Goal: Task Accomplishment & Management: Use online tool/utility

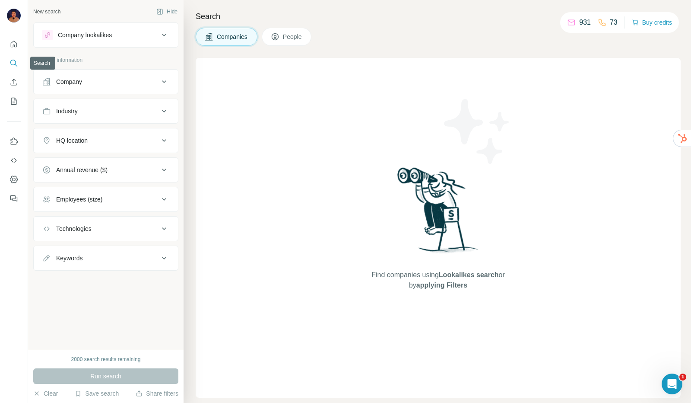
click at [10, 66] on icon "Search" at bounding box center [14, 63] width 9 height 9
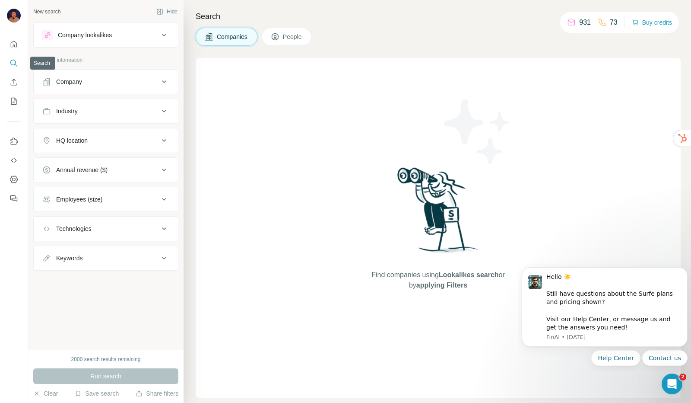
click at [16, 61] on icon "Search" at bounding box center [14, 63] width 9 height 9
click at [127, 80] on div "Company" at bounding box center [100, 81] width 117 height 9
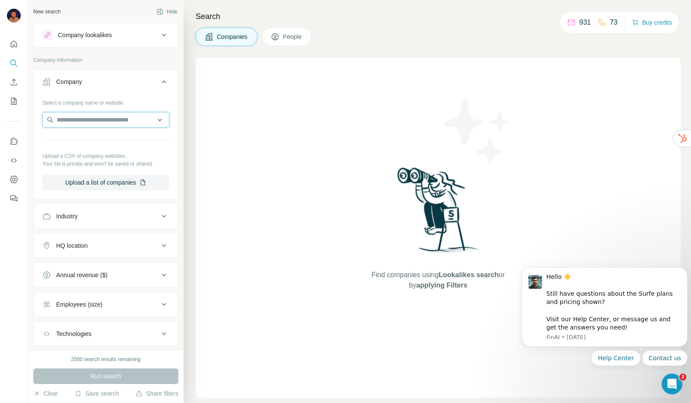
click at [111, 118] on input "text" at bounding box center [105, 120] width 127 height 16
type input "**********"
click at [19, 58] on button "Search" at bounding box center [14, 63] width 14 height 16
click at [13, 44] on icon "Quick start" at bounding box center [14, 44] width 9 height 9
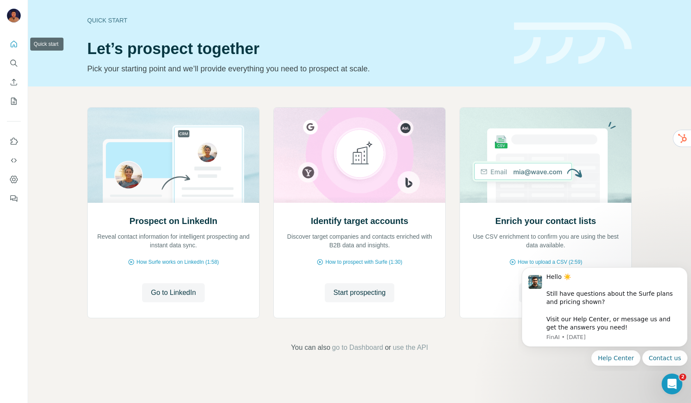
click at [14, 54] on nav at bounding box center [14, 72] width 14 height 73
click at [14, 59] on icon "Search" at bounding box center [14, 63] width 9 height 9
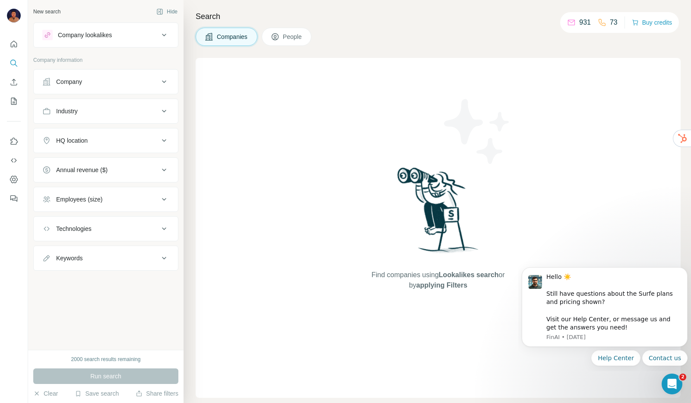
click at [301, 35] on span "People" at bounding box center [293, 36] width 20 height 9
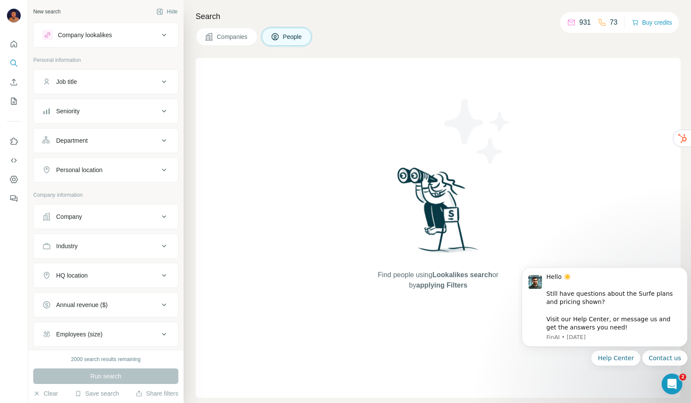
click at [112, 212] on div "Company" at bounding box center [100, 216] width 117 height 9
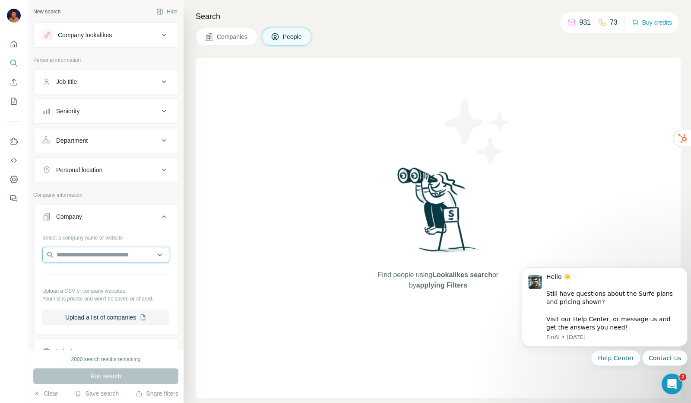
click at [107, 247] on input "text" at bounding box center [105, 255] width 127 height 16
type input "**********"
click at [16, 101] on icon "My lists" at bounding box center [14, 101] width 9 height 9
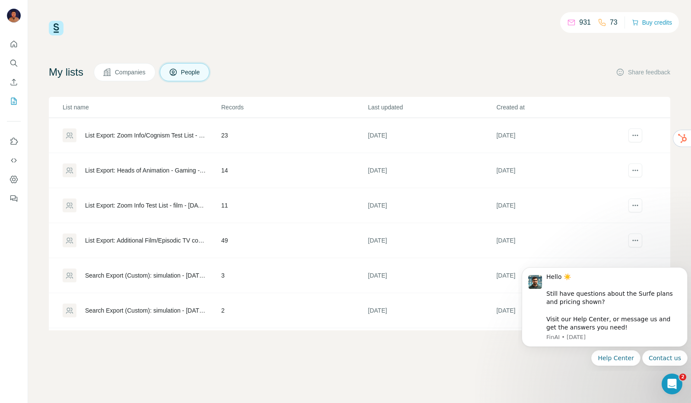
click at [159, 238] on div "List Export: Additional Film/Episodic TV companies - 16/09/2025 09:44" at bounding box center [145, 240] width 121 height 9
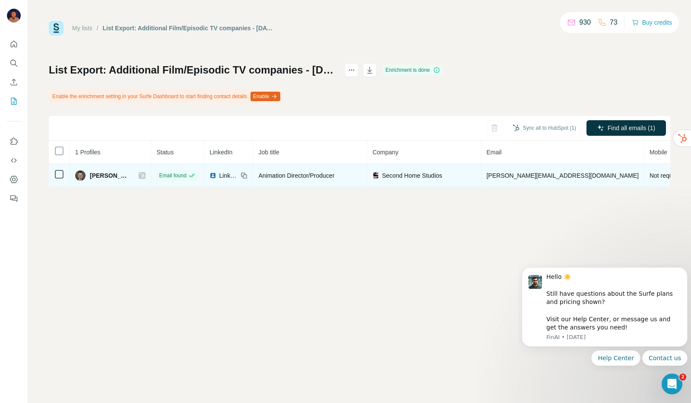
click at [650, 172] on span "Not requested" at bounding box center [669, 175] width 38 height 7
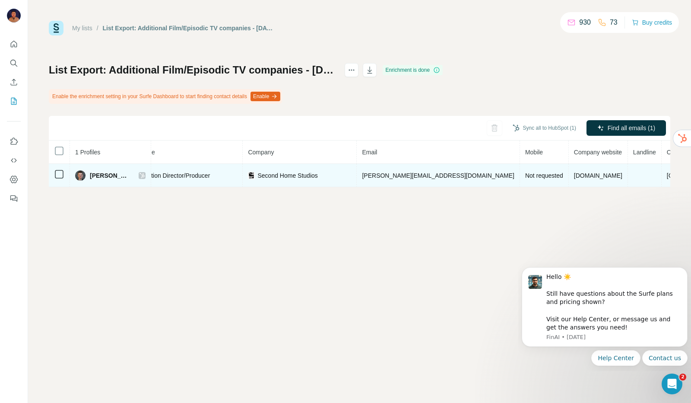
scroll to position [0, 125]
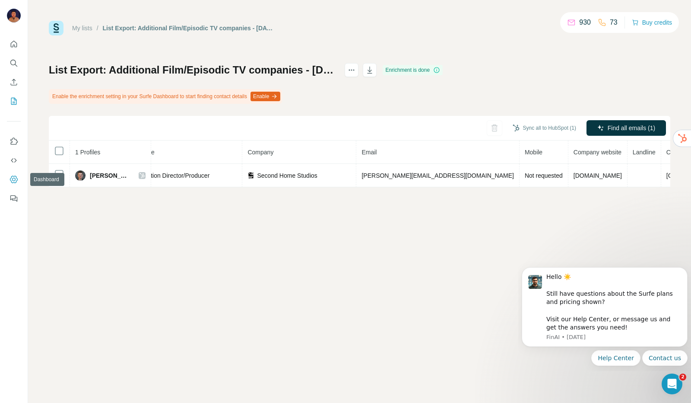
click at [13, 175] on icon "Dashboard" at bounding box center [14, 179] width 9 height 9
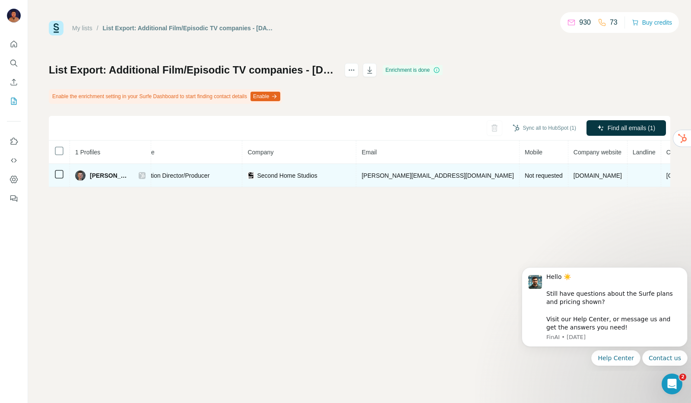
click at [525, 177] on span "Not requested" at bounding box center [544, 175] width 38 height 7
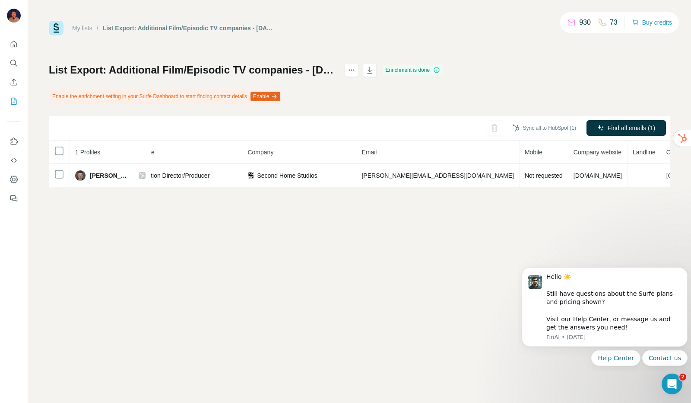
click at [525, 154] on span "Mobile" at bounding box center [534, 152] width 18 height 7
click at [639, 173] on div at bounding box center [637, 172] width 16 height 9
click at [632, 172] on div at bounding box center [637, 172] width 16 height 9
click at [639, 153] on div at bounding box center [637, 151] width 16 height 9
click at [640, 150] on div at bounding box center [637, 151] width 16 height 9
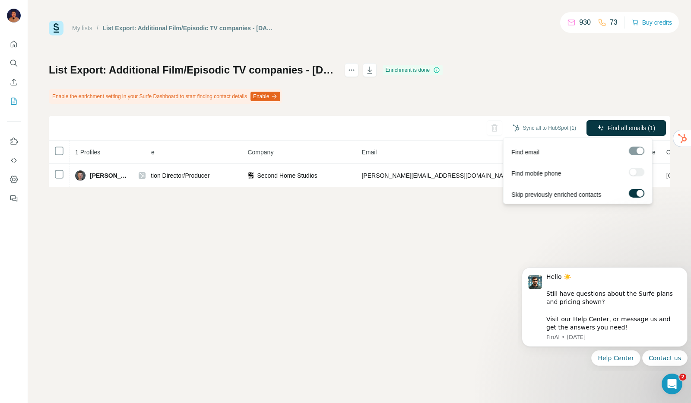
click at [640, 150] on div at bounding box center [637, 151] width 16 height 9
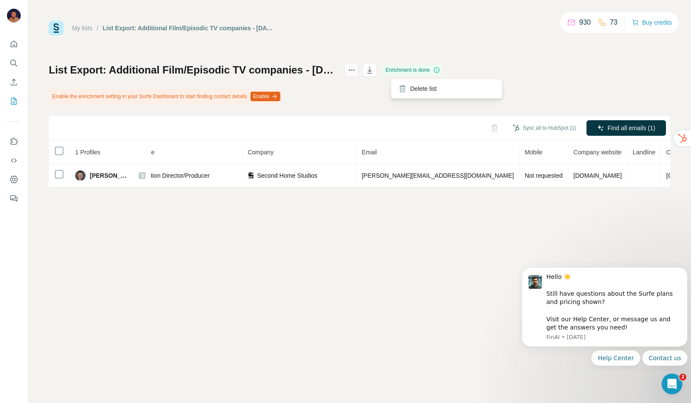
click at [356, 72] on icon "actions" at bounding box center [351, 70] width 9 height 9
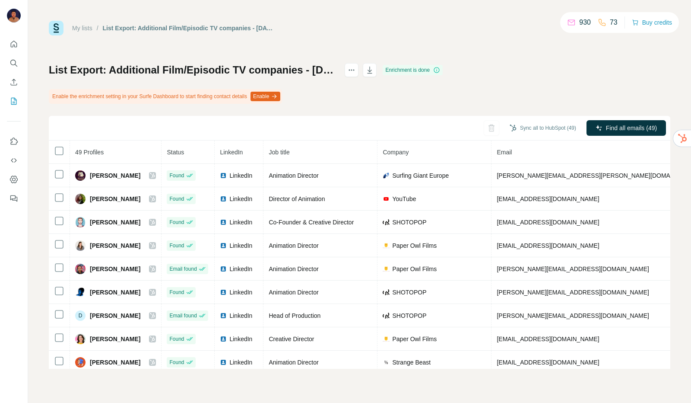
click at [606, 22] on div "73" at bounding box center [608, 22] width 20 height 10
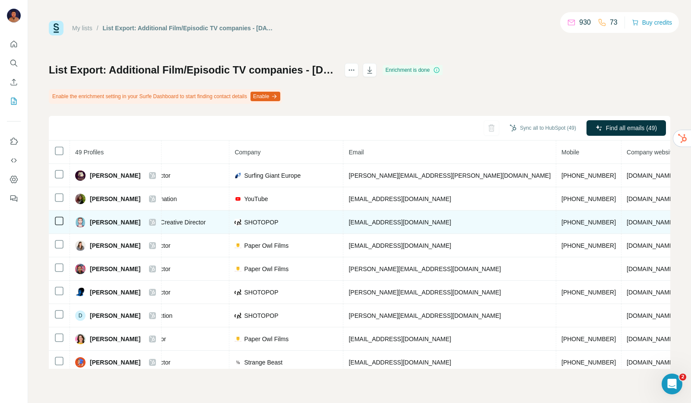
scroll to position [0, 148]
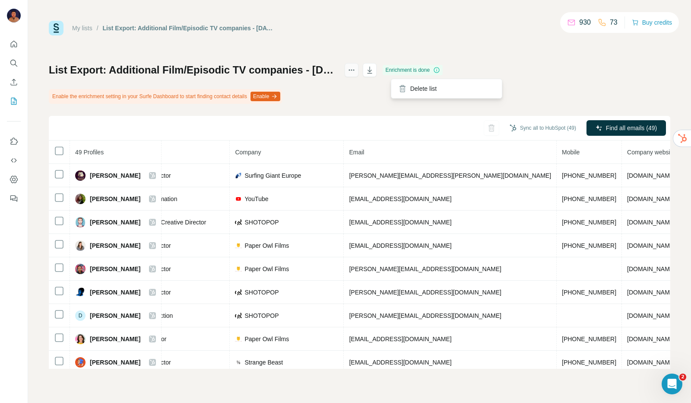
click at [356, 71] on icon "actions" at bounding box center [351, 70] width 9 height 9
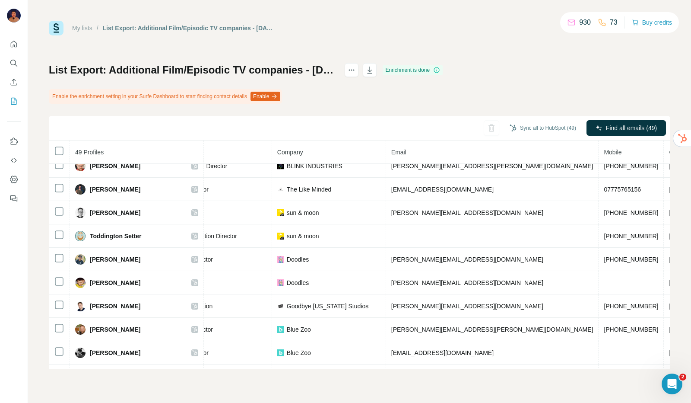
scroll to position [504, 148]
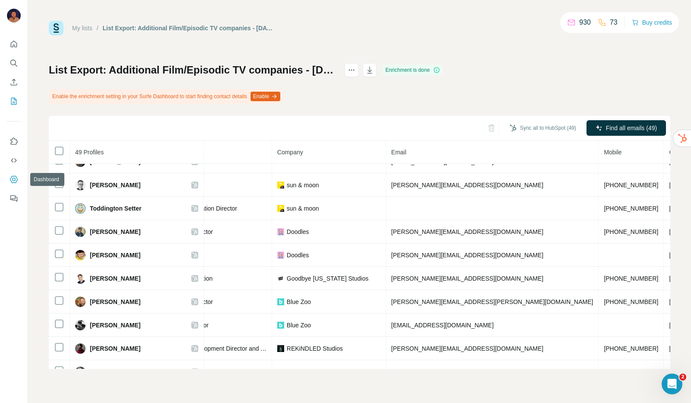
click at [10, 180] on icon "Dashboard" at bounding box center [14, 178] width 8 height 7
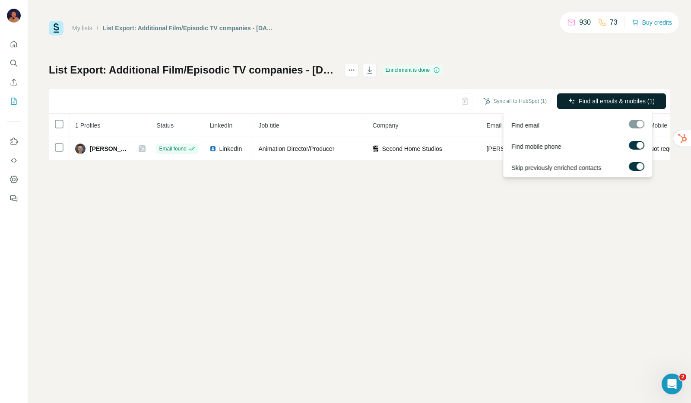
click at [609, 97] on span "Find all emails & mobiles (1)" at bounding box center [617, 101] width 76 height 9
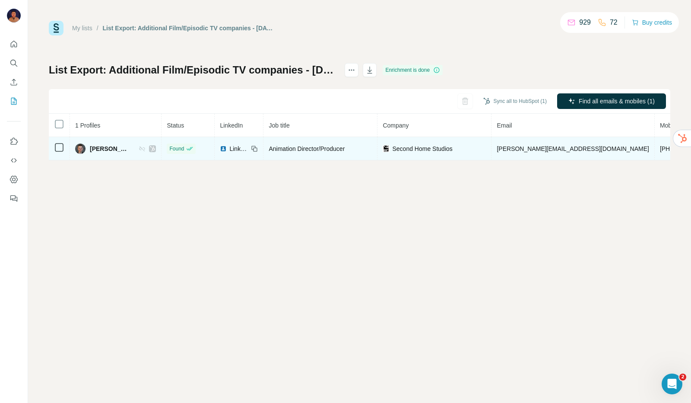
click at [655, 144] on td "[PHONE_NUMBER]" at bounding box center [687, 148] width 65 height 23
drag, startPoint x: 585, startPoint y: 150, endPoint x: 634, endPoint y: 148, distance: 48.4
click at [655, 148] on td "[PHONE_NUMBER]" at bounding box center [687, 148] width 65 height 23
copy span "[PHONE_NUMBER]"
